Goal: Register for event/course

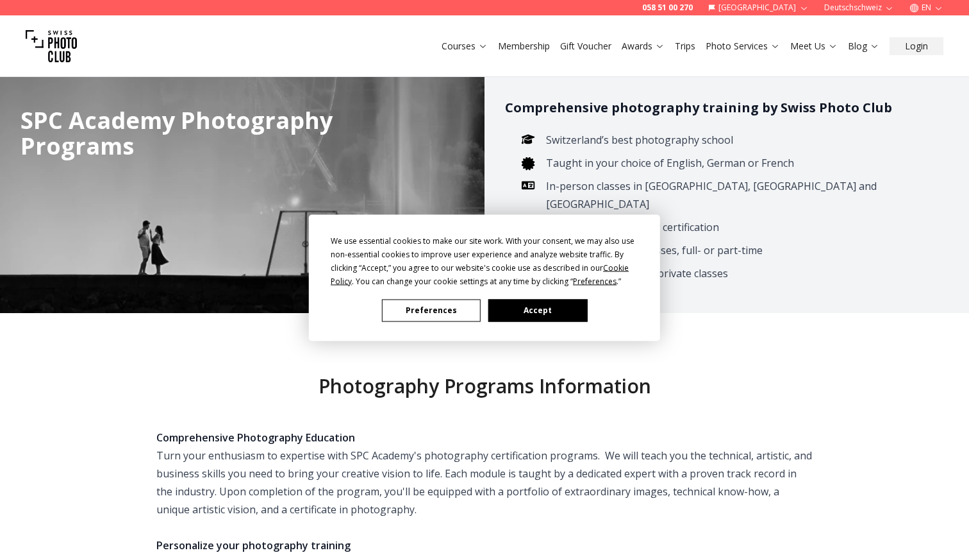
click at [555, 316] on button "Accept" at bounding box center [538, 310] width 99 height 22
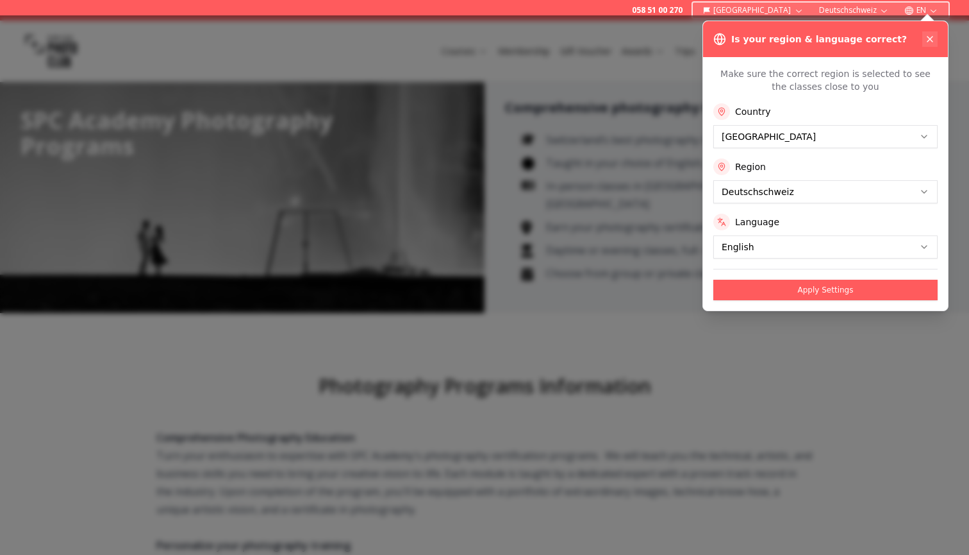
click at [926, 42] on icon at bounding box center [930, 39] width 10 height 10
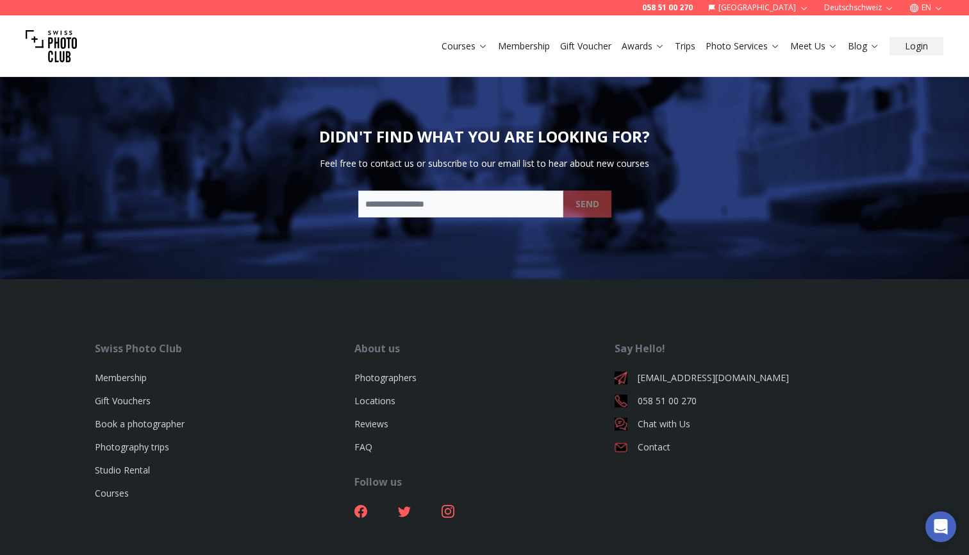
scroll to position [3376, 0]
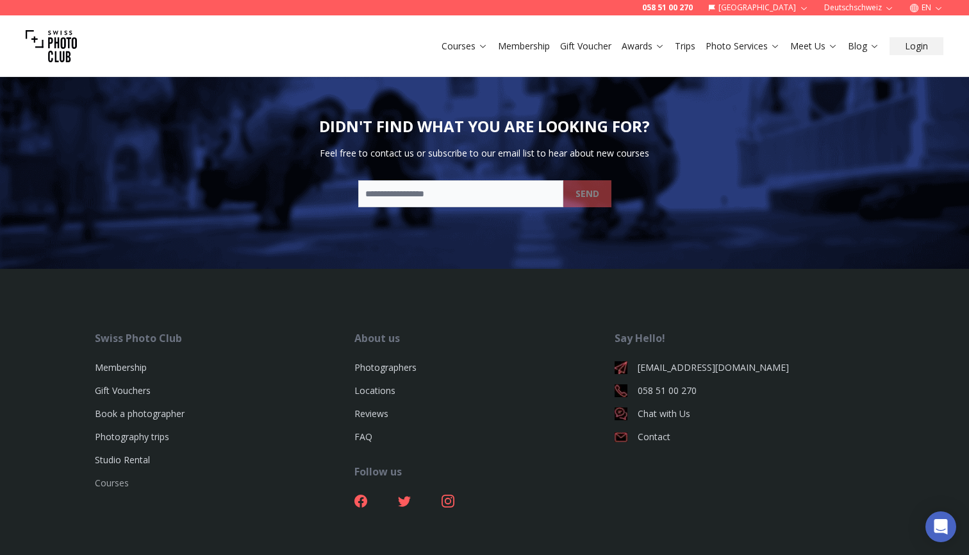
click at [124, 476] on link "Courses" at bounding box center [112, 482] width 34 height 12
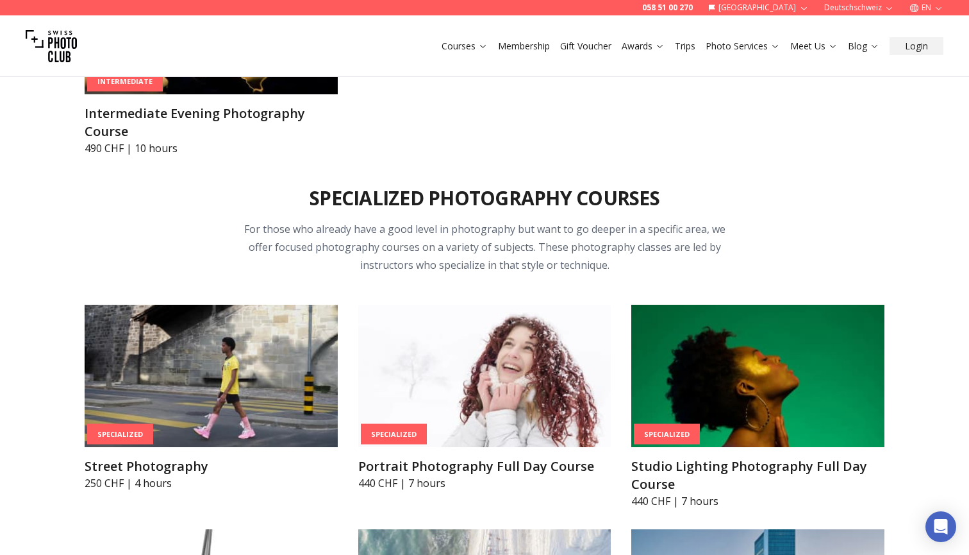
scroll to position [2515, 0]
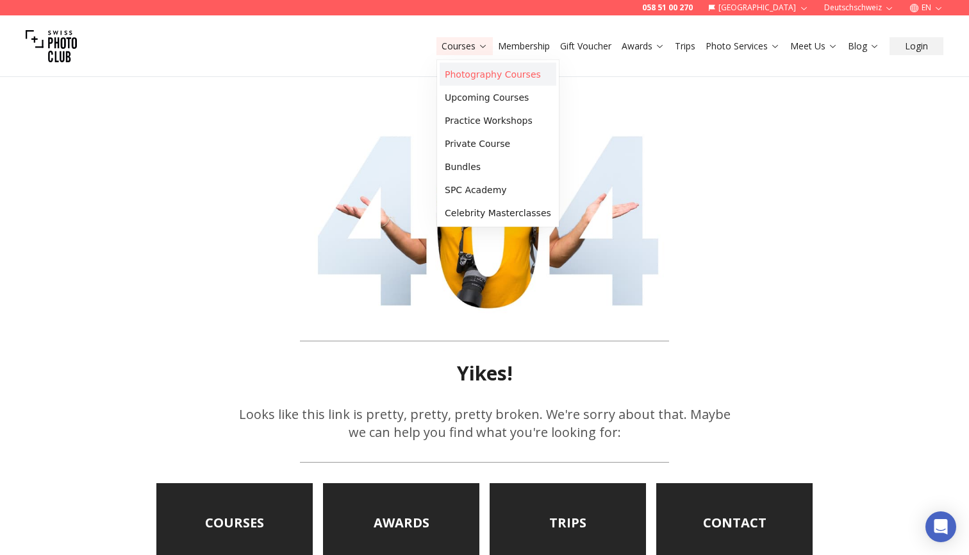
click at [478, 83] on link "Photography Courses" at bounding box center [498, 74] width 117 height 23
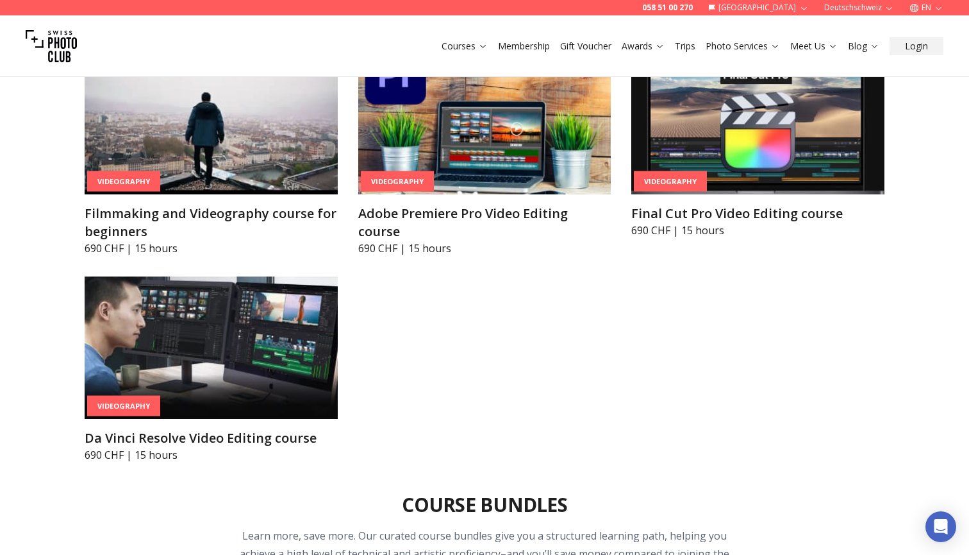
scroll to position [4395, 0]
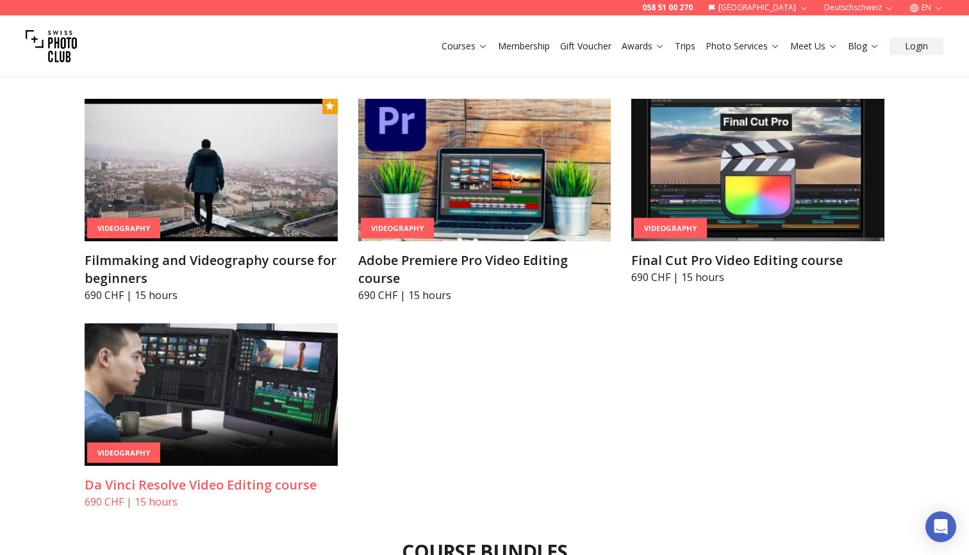
click at [287, 364] on img at bounding box center [211, 394] width 253 height 142
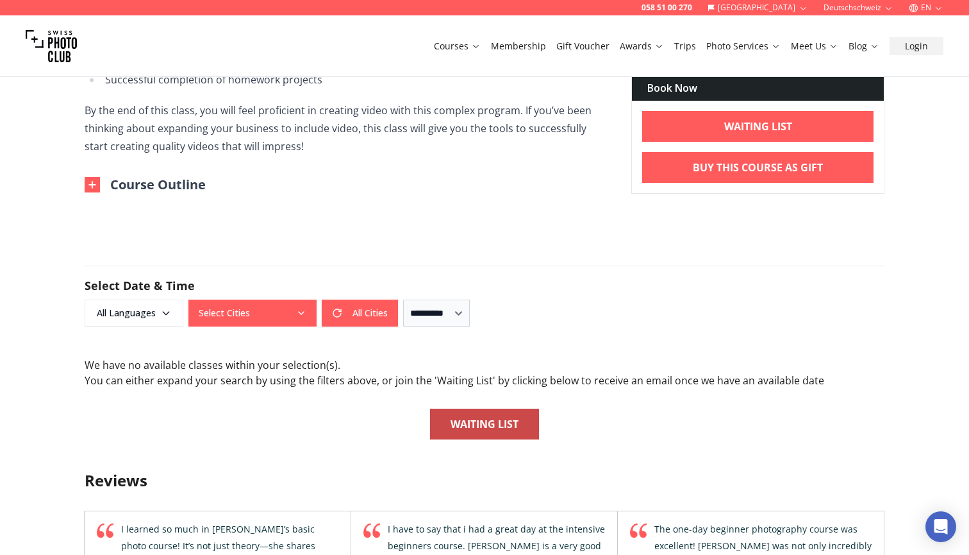
scroll to position [846, 0]
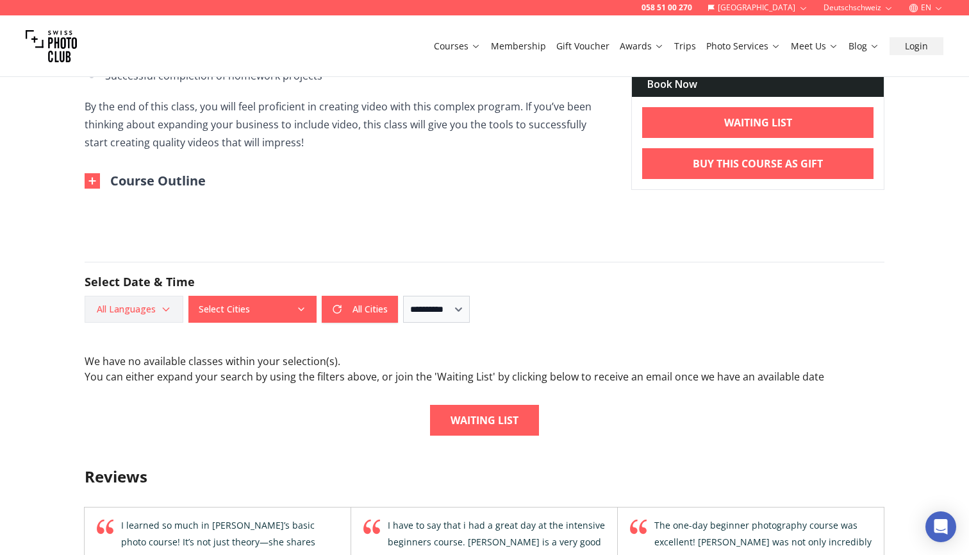
click at [137, 303] on span "All Languages" at bounding box center [134, 309] width 95 height 23
click at [127, 360] on label "English" at bounding box center [131, 358] width 80 height 15
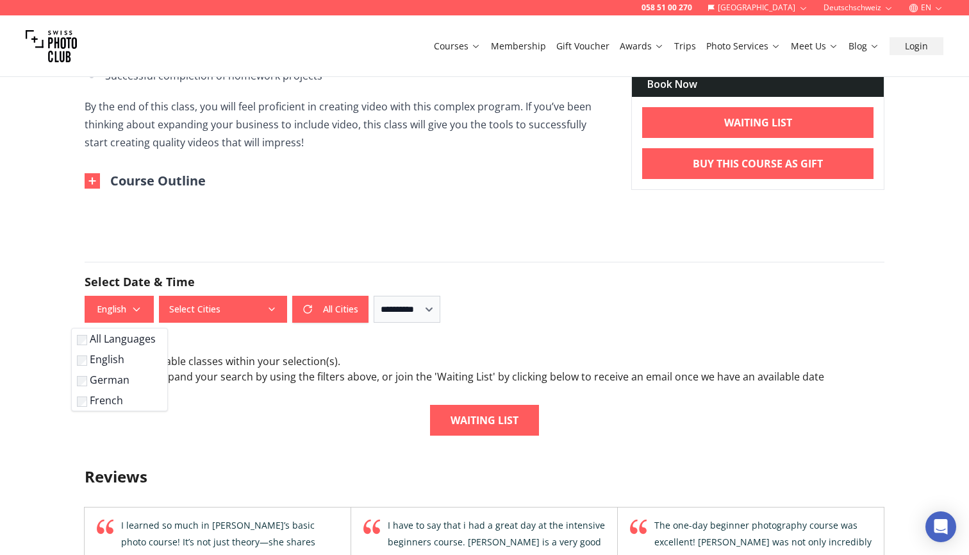
click at [218, 318] on button "Select Cities" at bounding box center [223, 309] width 128 height 27
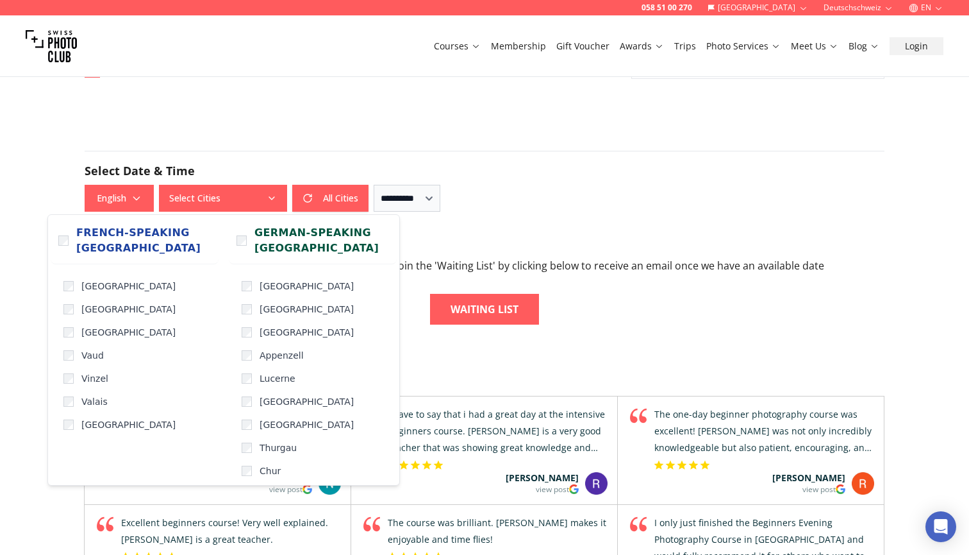
scroll to position [957, 0]
click at [281, 287] on span "[GEOGRAPHIC_DATA]" at bounding box center [307, 286] width 94 height 13
click at [283, 330] on span "[GEOGRAPHIC_DATA]" at bounding box center [307, 332] width 94 height 13
click at [430, 279] on div "We have no available classes within your selection(s) . You can either expand y…" at bounding box center [485, 283] width 800 height 82
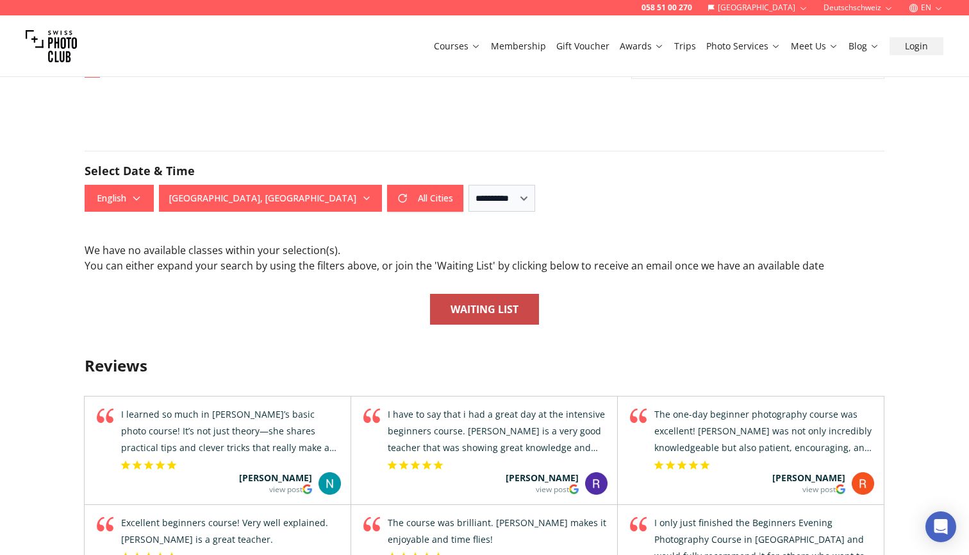
click at [474, 301] on b "Waiting List" at bounding box center [485, 308] width 68 height 15
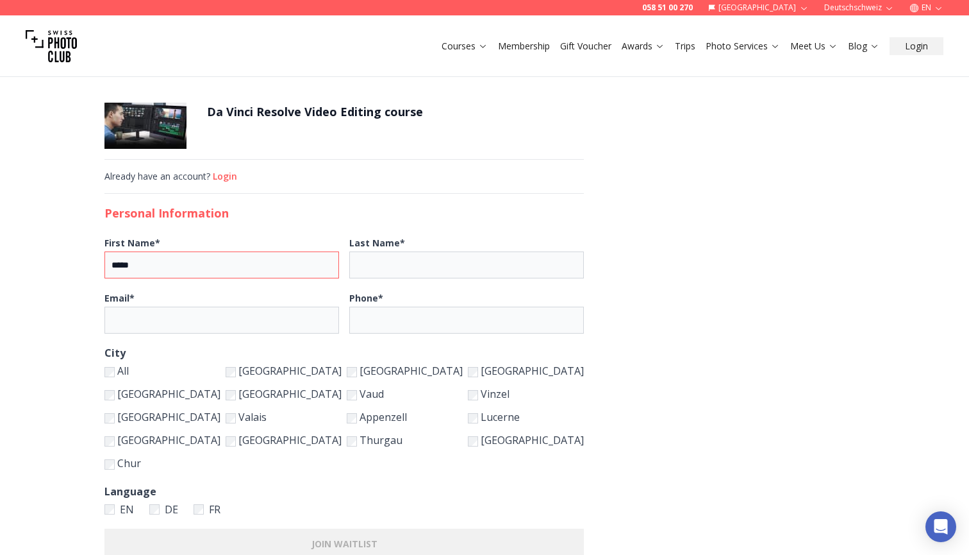
type input "*****"
type input "******"
type input "**********"
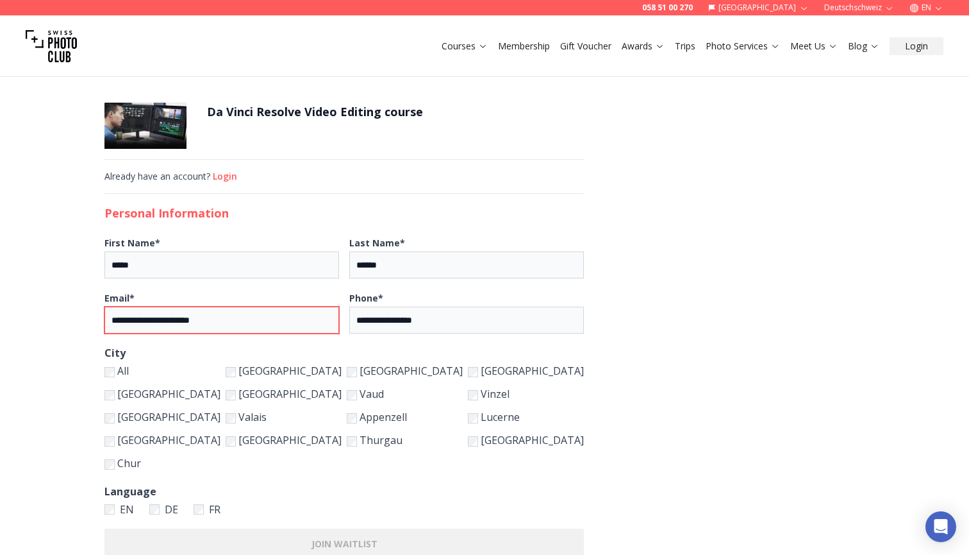
type input "**********"
click at [221, 393] on label "[GEOGRAPHIC_DATA]" at bounding box center [163, 394] width 116 height 18
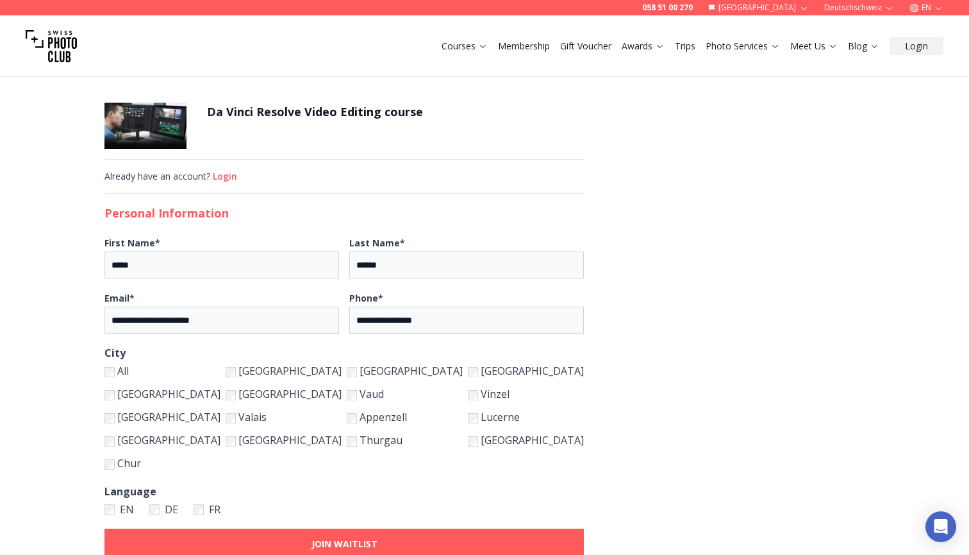
click at [221, 435] on label "[GEOGRAPHIC_DATA]" at bounding box center [163, 440] width 116 height 18
click at [221, 467] on label "Chur" at bounding box center [163, 463] width 116 height 18
click at [338, 443] on label "[GEOGRAPHIC_DATA]" at bounding box center [284, 440] width 116 height 18
click at [415, 418] on label "Appenzell" at bounding box center [405, 417] width 116 height 18
click at [412, 443] on label "Thurgau" at bounding box center [405, 440] width 116 height 18
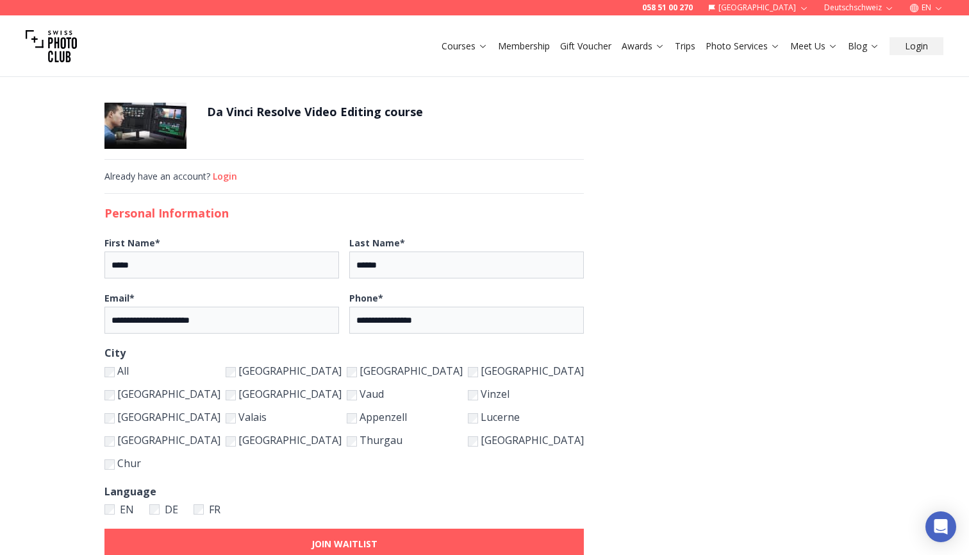
scroll to position [78, 0]
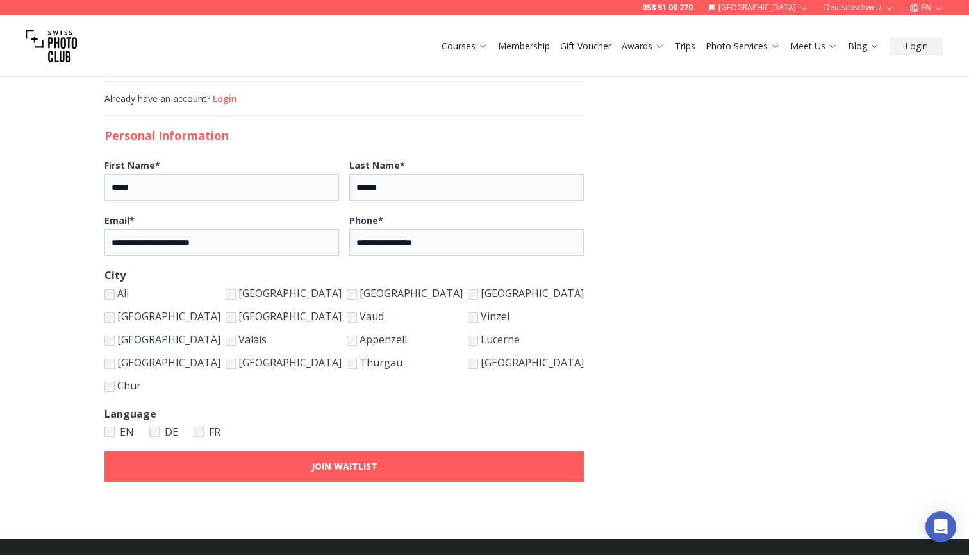
click at [221, 437] on span "FR" at bounding box center [215, 432] width 12 height 18
click at [293, 462] on button "JOIN WAITLIST" at bounding box center [345, 466] width 480 height 31
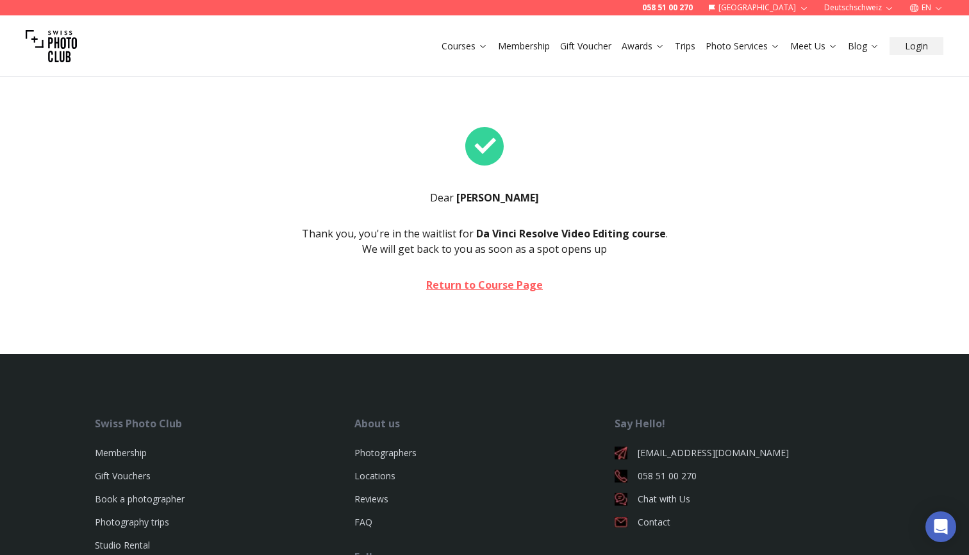
click at [473, 278] on link "Return to Course Page" at bounding box center [484, 284] width 117 height 15
